Goal: Navigation & Orientation: Understand site structure

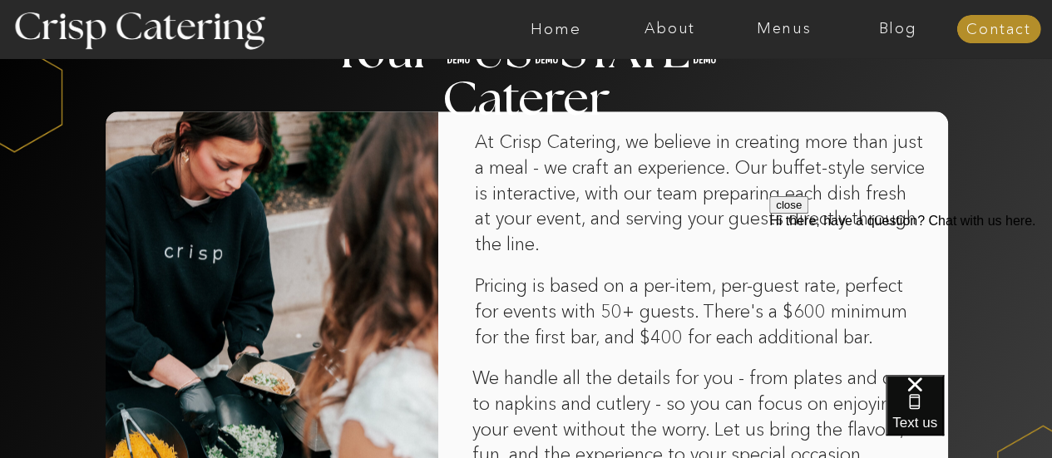
drag, startPoint x: 1054, startPoint y: 44, endPoint x: 1038, endPoint y: 139, distance: 96.2
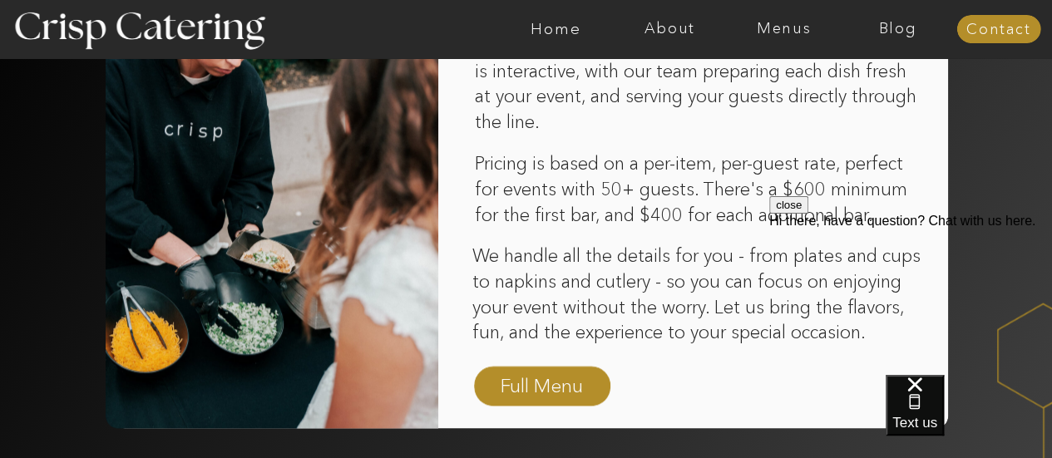
scroll to position [1163, 0]
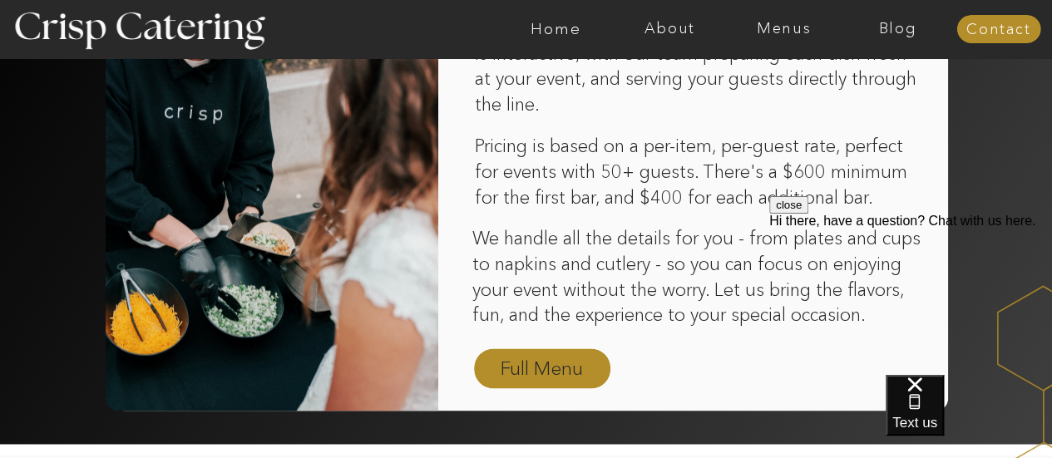
click at [536, 370] on nav "Full Menu" at bounding box center [542, 369] width 96 height 29
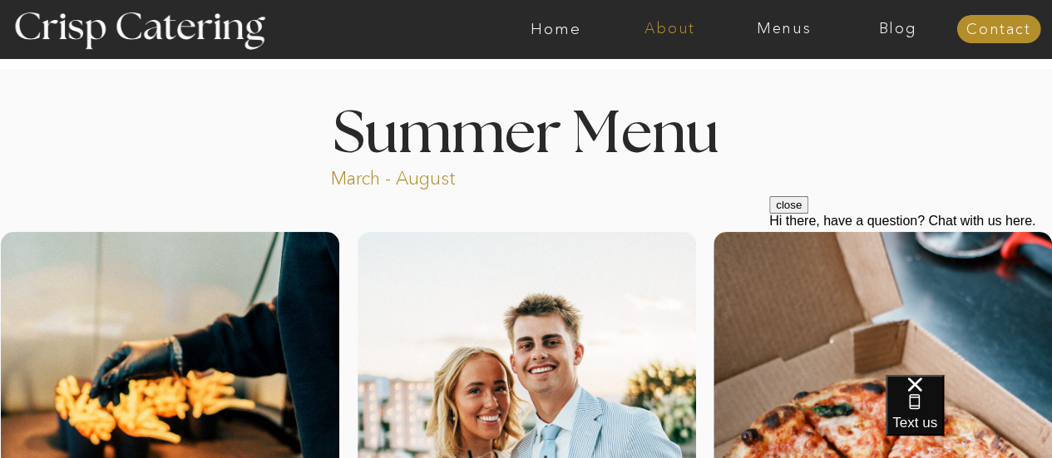
click at [688, 30] on nav "About" at bounding box center [670, 29] width 114 height 17
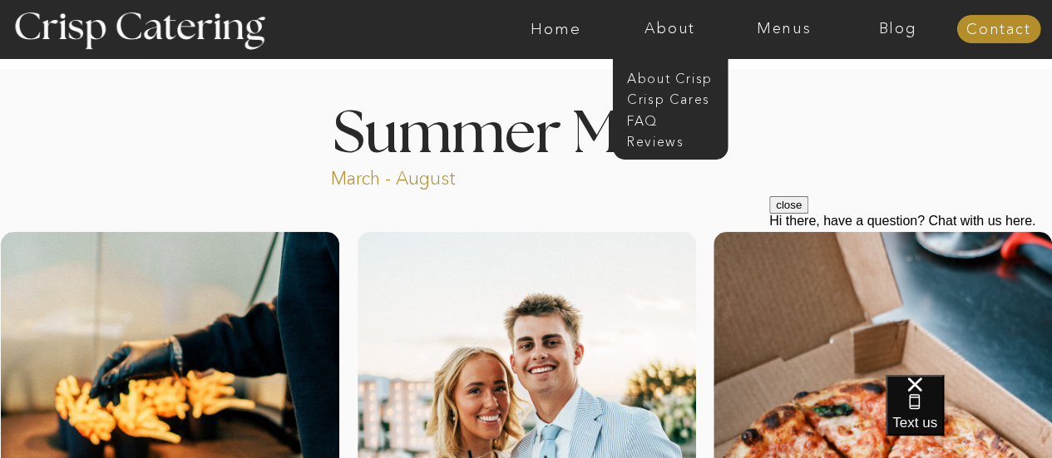
click at [688, 86] on div at bounding box center [670, 101] width 116 height 118
click at [688, 79] on nav "About Crisp" at bounding box center [675, 77] width 96 height 16
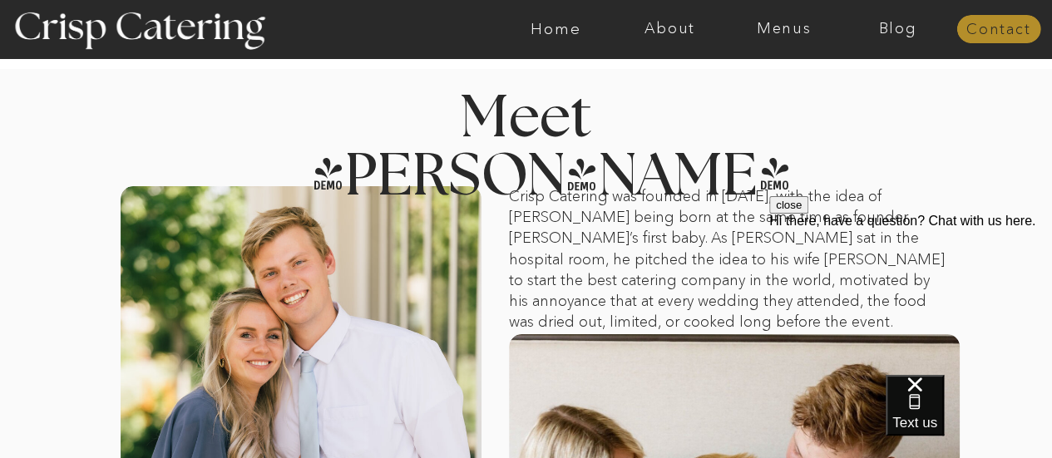
click at [1005, 29] on nav "Contact" at bounding box center [998, 30] width 84 height 17
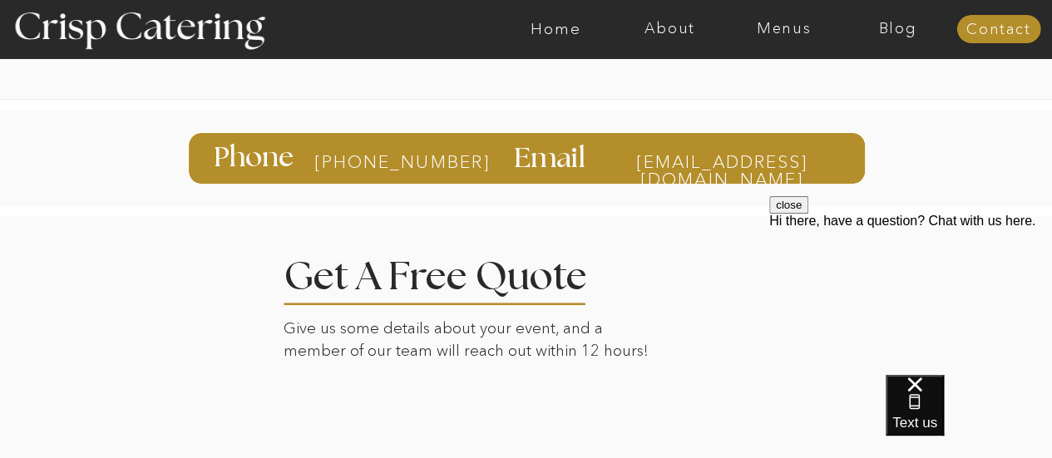
scroll to position [185, 0]
